Goal: Task Accomplishment & Management: Manage account settings

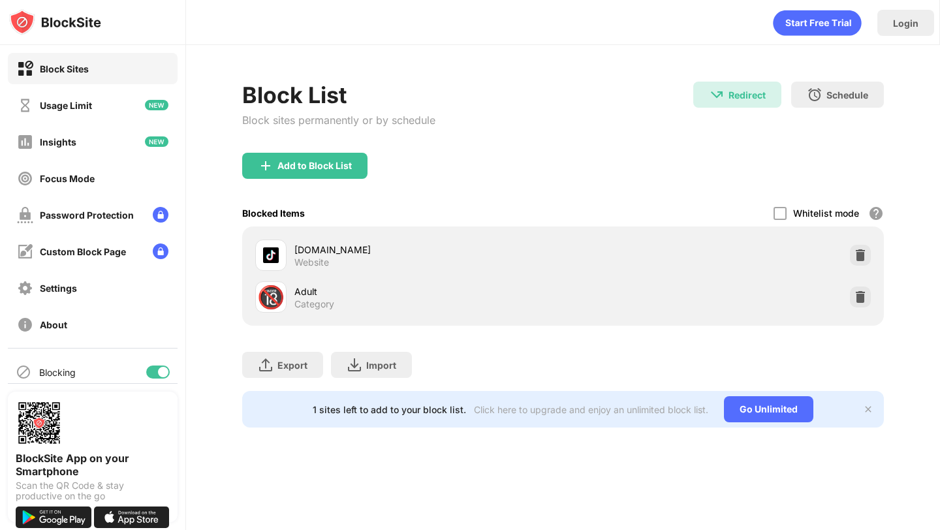
click at [856, 268] on div "[DOMAIN_NAME] Website" at bounding box center [563, 255] width 626 height 42
click at [856, 257] on img at bounding box center [860, 255] width 13 height 13
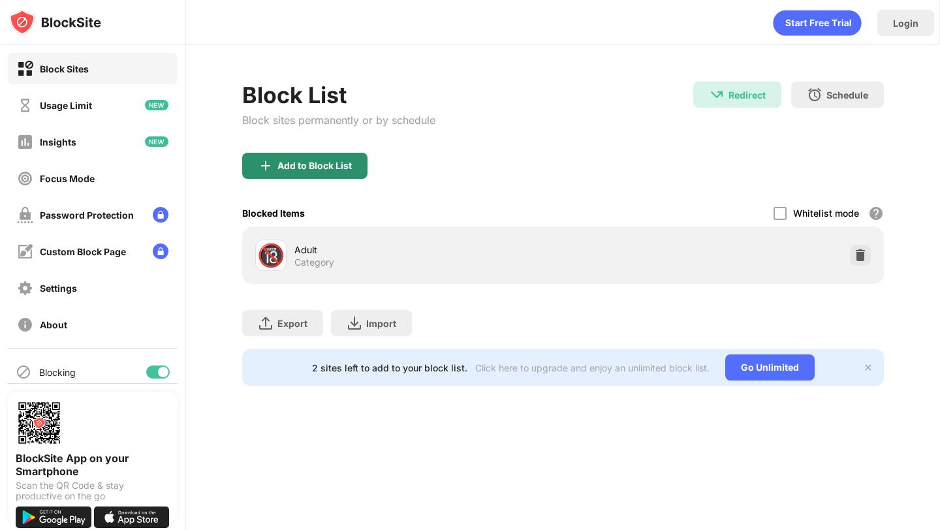
click at [322, 164] on div "Add to Block List" at bounding box center [315, 166] width 74 height 10
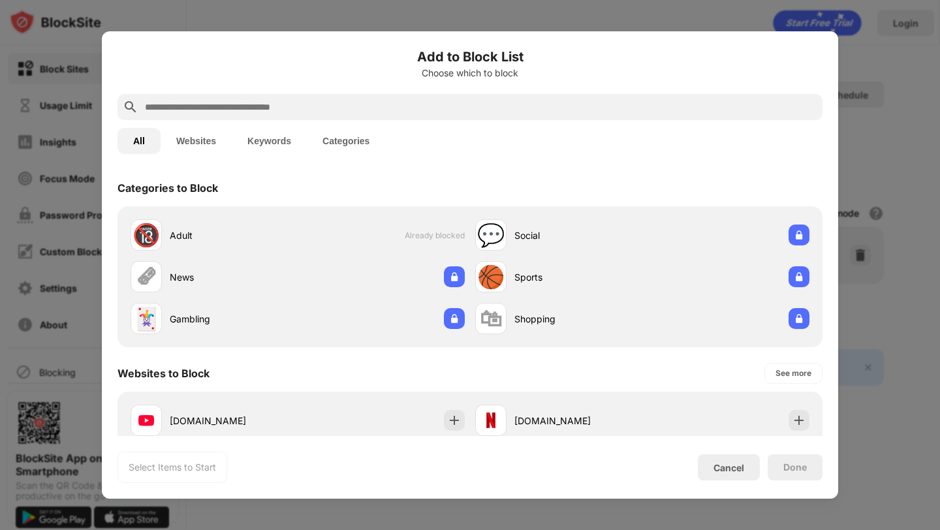
click at [328, 112] on input "text" at bounding box center [481, 107] width 674 height 16
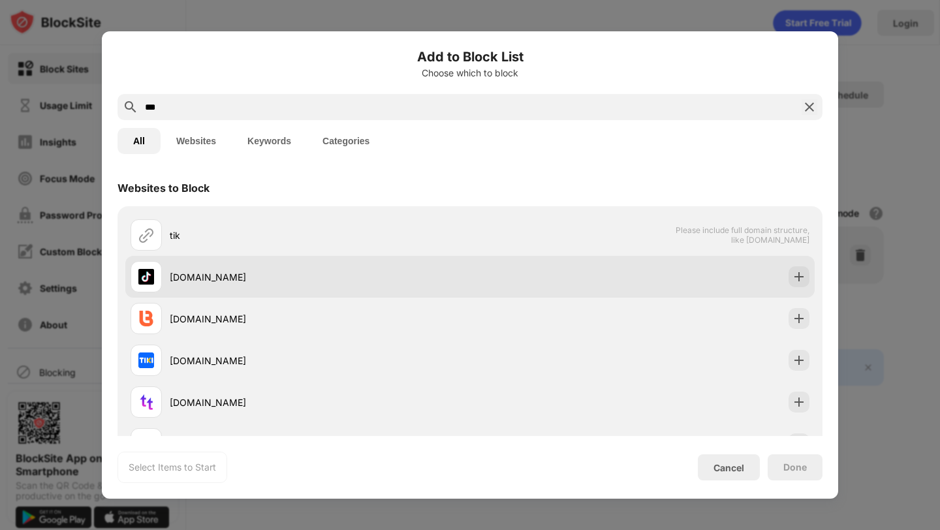
type input "***"
click at [794, 268] on div at bounding box center [799, 276] width 21 height 21
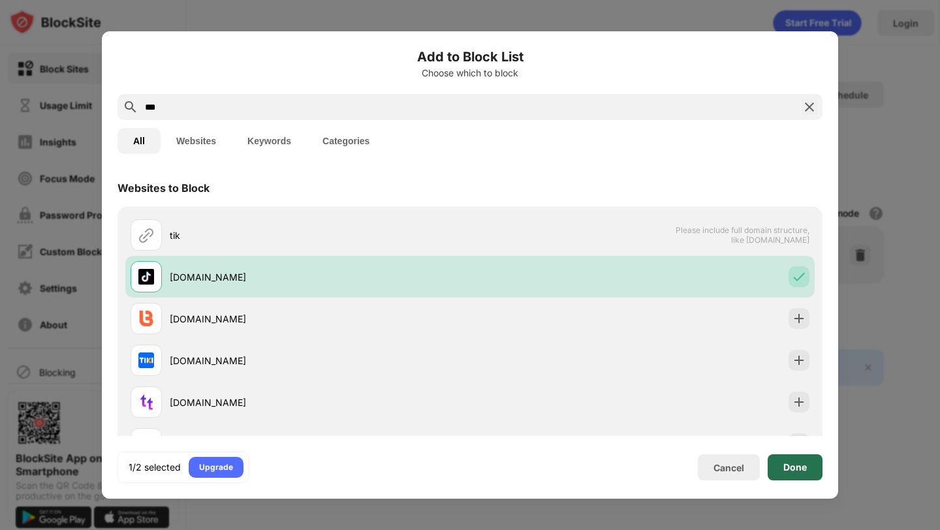
click at [794, 473] on div "Done" at bounding box center [795, 468] width 55 height 26
